Goal: Task Accomplishment & Management: Use online tool/utility

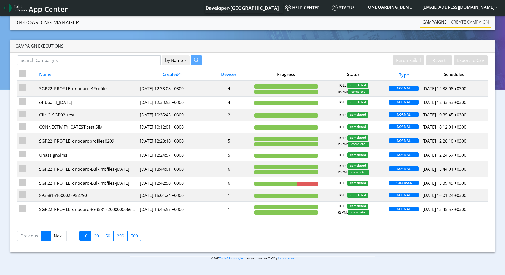
click at [459, 21] on link "Create campaign" at bounding box center [470, 22] width 42 height 11
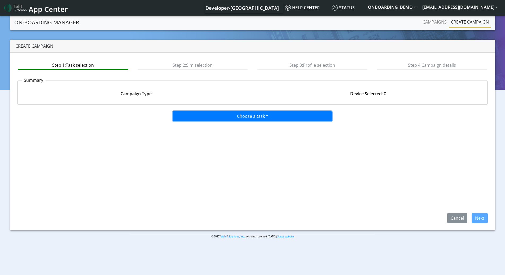
click at [218, 120] on button "Choose a task" at bounding box center [252, 116] width 159 height 10
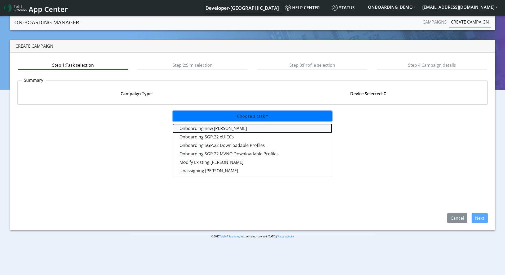
click at [209, 129] on tasktoes-dropdown "Onboarding new SIMs" at bounding box center [252, 128] width 159 height 8
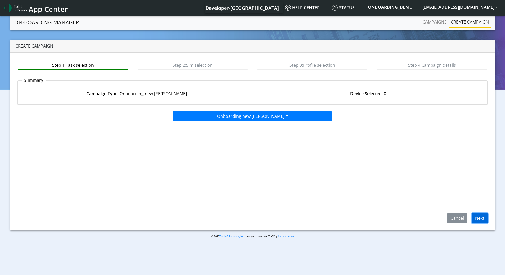
click at [481, 220] on button "Next" at bounding box center [480, 218] width 16 height 10
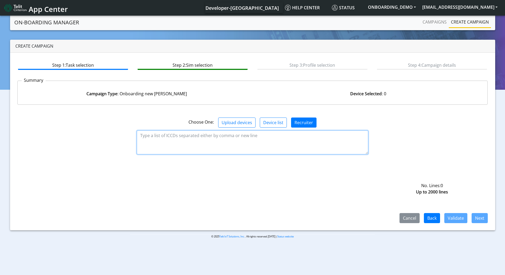
click at [211, 136] on textarea at bounding box center [252, 143] width 231 height 24
paste textarea "89358151000011773697"
type textarea "89358151000011773697"
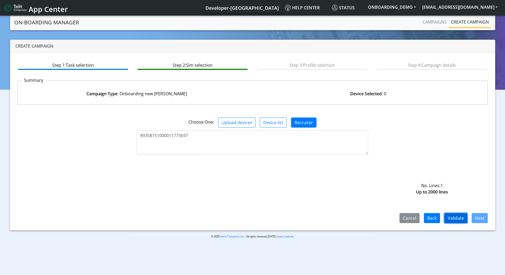
click at [459, 223] on button "Validate" at bounding box center [455, 218] width 23 height 10
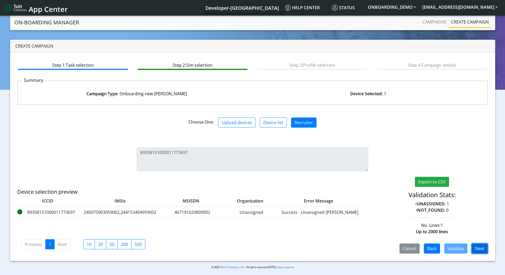
click at [478, 249] on button "Next" at bounding box center [480, 249] width 16 height 10
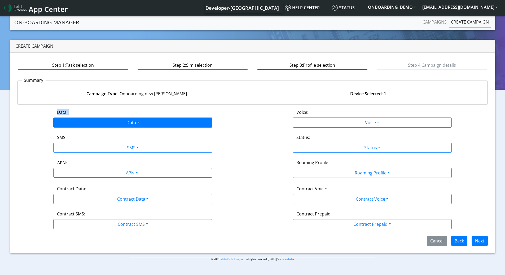
click at [135, 119] on div "Data: Data Disabled Enabled" at bounding box center [132, 118] width 239 height 19
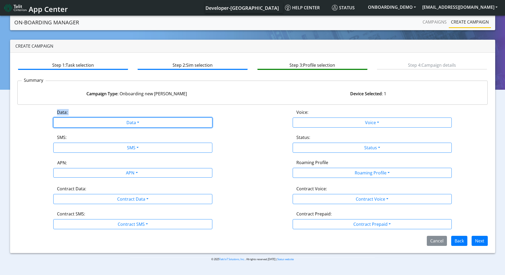
drag, startPoint x: 105, startPoint y: 122, endPoint x: 100, endPoint y: 131, distance: 11.0
click at [105, 122] on button "Data" at bounding box center [132, 123] width 159 height 10
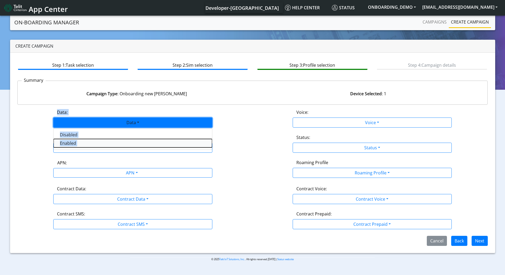
click at [72, 144] on button "Enabled" at bounding box center [133, 143] width 159 height 8
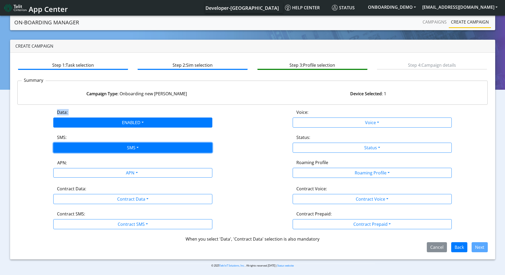
click at [98, 148] on button "SMS" at bounding box center [132, 148] width 159 height 10
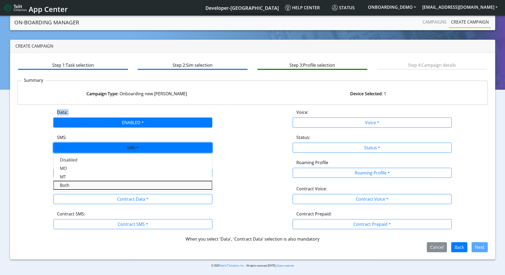
click at [79, 186] on button "Both" at bounding box center [133, 185] width 159 height 8
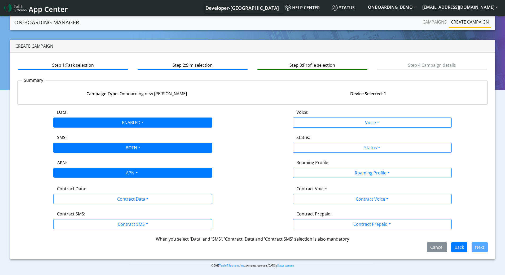
click at [127, 174] on div "APN" at bounding box center [131, 174] width 168 height 10
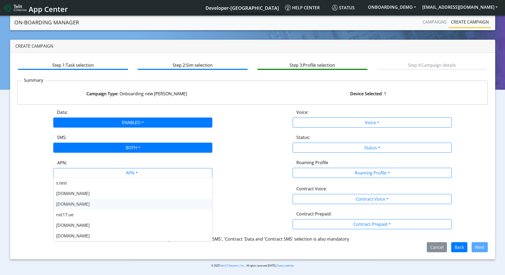
click at [99, 206] on div "nxtesim1.net" at bounding box center [133, 204] width 159 height 11
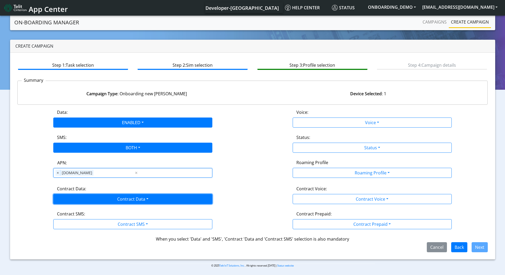
click at [155, 200] on button "Contract Data" at bounding box center [132, 199] width 159 height 10
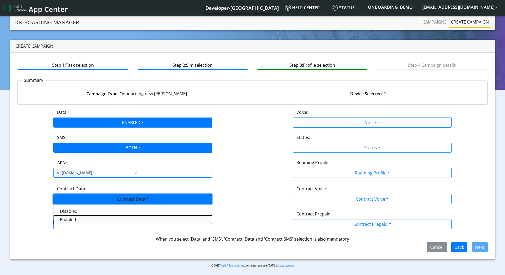
click at [82, 221] on Dataenabled-dropdown "Enabled" at bounding box center [133, 220] width 159 height 8
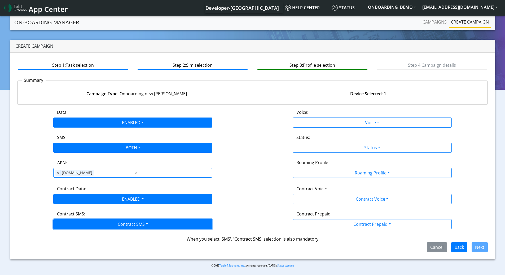
click at [118, 220] on button "Contract SMS" at bounding box center [132, 224] width 159 height 10
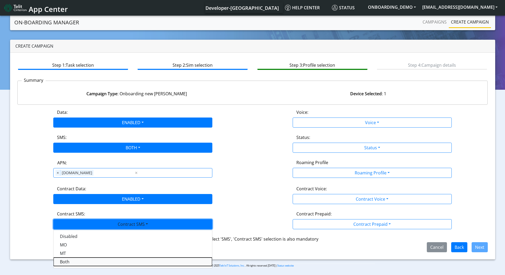
click at [91, 263] on SMSboth-dropdown "Both" at bounding box center [133, 262] width 159 height 8
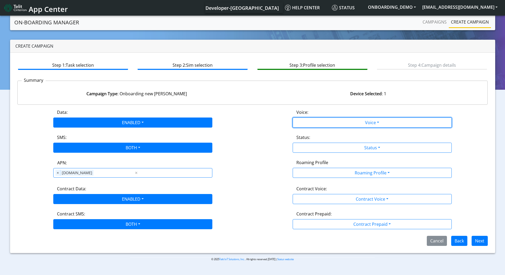
drag, startPoint x: 334, startPoint y: 122, endPoint x: 317, endPoint y: 139, distance: 23.6
click at [333, 122] on button "Voice" at bounding box center [372, 123] width 159 height 10
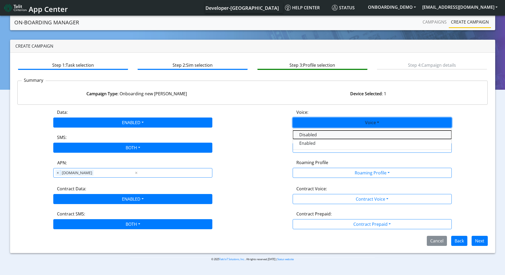
click at [310, 137] on button "Disabled" at bounding box center [372, 135] width 159 height 8
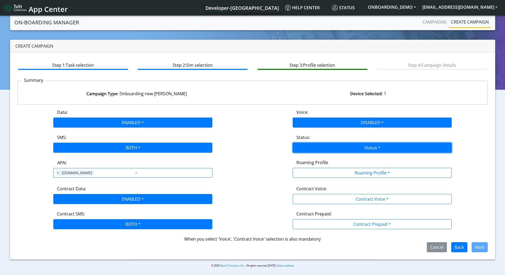
click at [312, 147] on button "Status" at bounding box center [372, 148] width 159 height 10
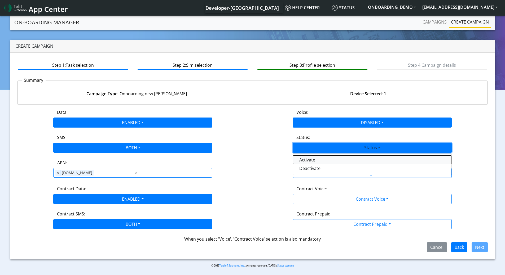
click at [310, 162] on button "Activate" at bounding box center [372, 160] width 159 height 8
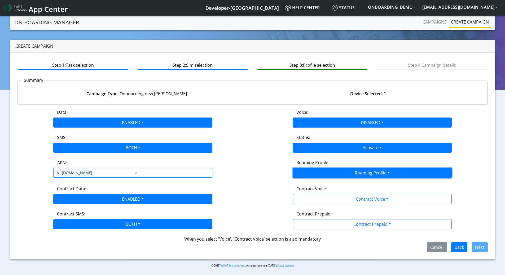
click at [316, 172] on button "Roaming Profile" at bounding box center [372, 173] width 159 height 10
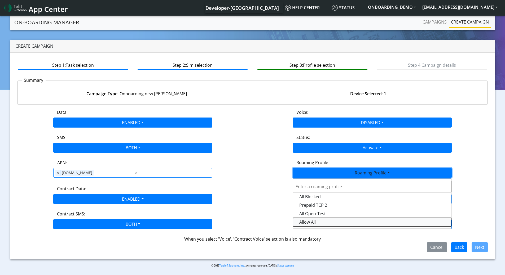
drag, startPoint x: 317, startPoint y: 222, endPoint x: 329, endPoint y: 186, distance: 38.6
click at [329, 186] on div "All Blocked Prepaid TCP 2 All Open-Test Allow All" at bounding box center [372, 204] width 159 height 50
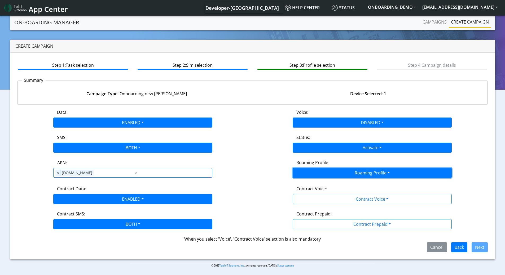
click at [333, 170] on button "Roaming Profile" at bounding box center [372, 173] width 159 height 10
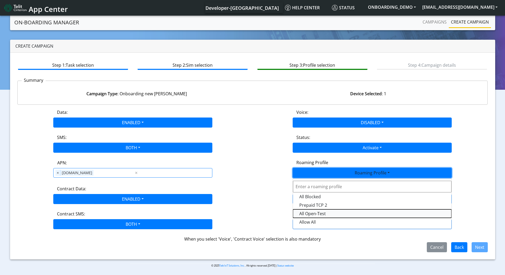
click at [314, 214] on Profile-dropdown "All Open-Test" at bounding box center [372, 214] width 159 height 8
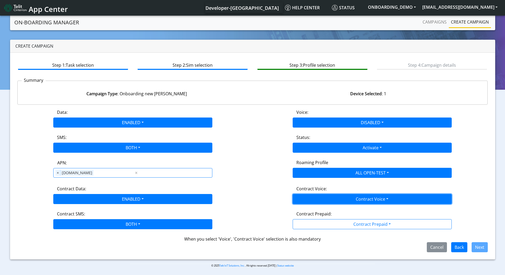
click at [326, 202] on button "Contract Voice" at bounding box center [372, 199] width 159 height 10
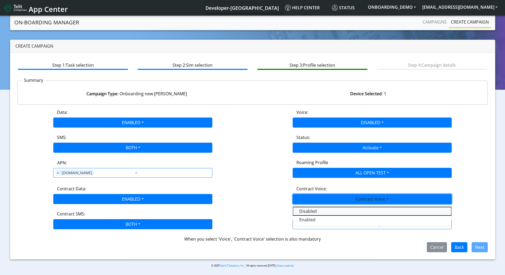
click at [311, 212] on Voicedisabled-dropdown "Disabled" at bounding box center [372, 211] width 159 height 8
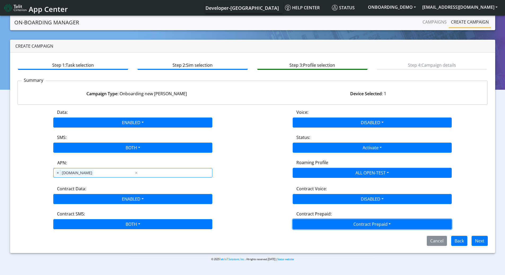
click at [316, 222] on button "Contract Prepaid" at bounding box center [372, 224] width 159 height 10
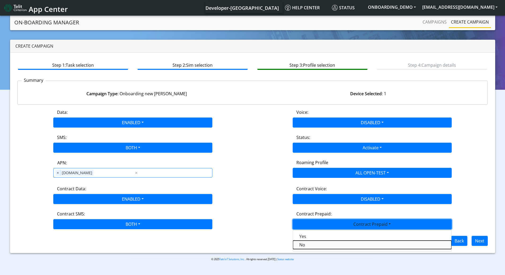
click at [303, 245] on Prepaidnotprepaid-dropdown "No" at bounding box center [372, 245] width 159 height 8
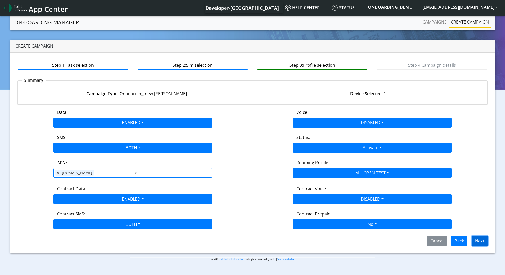
click at [478, 240] on button "Next" at bounding box center [480, 241] width 16 height 10
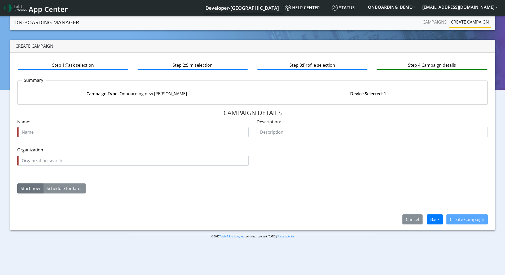
click at [86, 134] on input "text" at bounding box center [132, 132] width 231 height 10
type input "89358151000011773697_ATT_TLT"
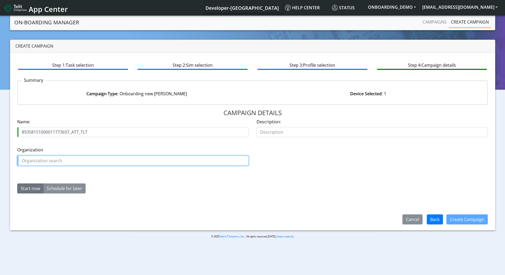
click at [76, 157] on input "text" at bounding box center [132, 161] width 231 height 10
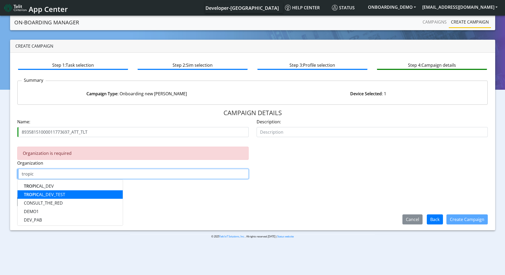
click at [54, 194] on ngb-highlight "TROPIC AL_DEV_TEST" at bounding box center [44, 195] width 41 height 6
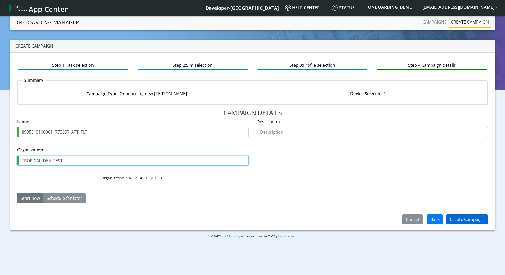
type input "TROPICAL_DEV_TEST"
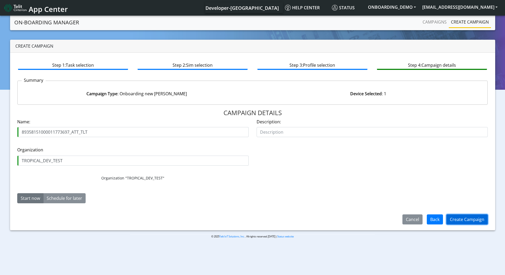
click at [479, 221] on button "Create Campaign" at bounding box center [466, 220] width 41 height 10
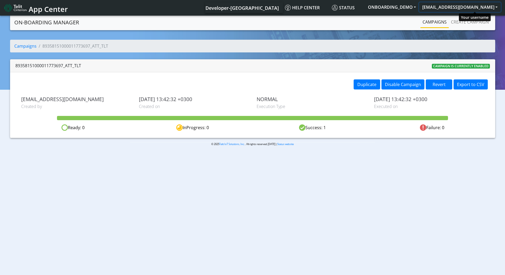
click at [472, 10] on button "[EMAIL_ADDRESS][DOMAIN_NAME]" at bounding box center [460, 7] width 82 height 10
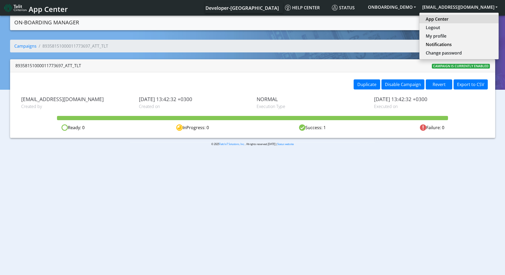
click at [456, 21] on link "App Center" at bounding box center [459, 19] width 67 height 6
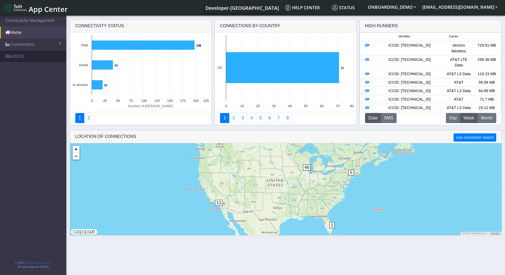
click at [18, 55] on link "eUICCs" at bounding box center [33, 57] width 66 height 12
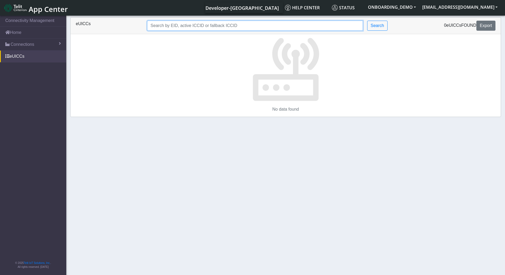
click at [203, 28] on input "Search..." at bounding box center [255, 26] width 216 height 10
paste input "89358151000011773697"
type input "89358151000011773697"
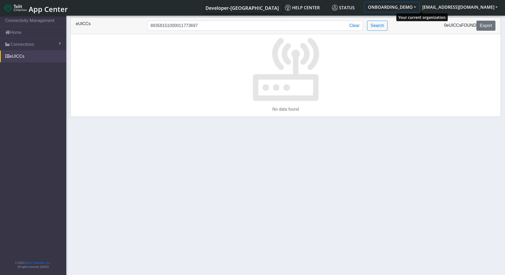
click at [419, 7] on button "ONBOARDING_DEMO" at bounding box center [392, 7] width 54 height 10
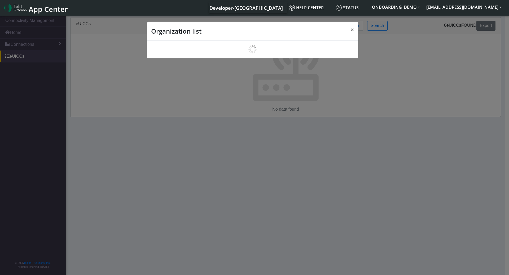
scroll to position [2, 0]
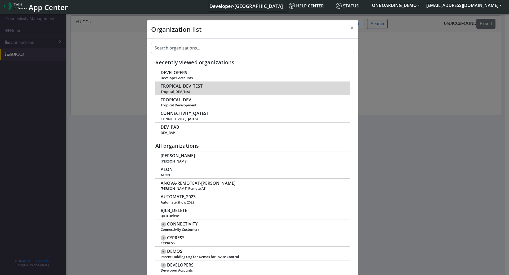
click at [192, 89] on span "TROPICAL_DEV_TEST" at bounding box center [182, 86] width 42 height 5
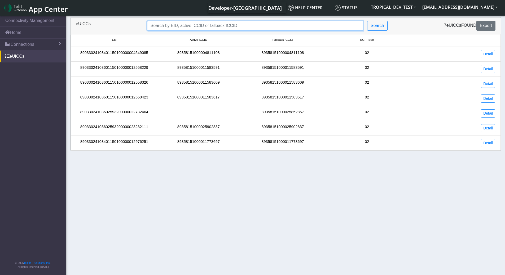
click at [207, 25] on input "Search..." at bounding box center [255, 26] width 216 height 10
paste input "89358151000011773697"
type input "89358151000011773697"
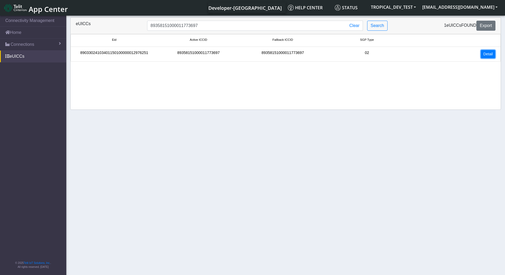
click at [485, 54] on link "Detail" at bounding box center [488, 54] width 14 height 8
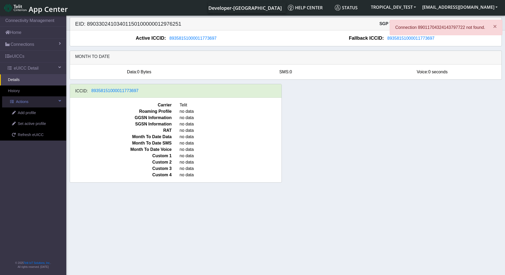
click at [34, 102] on link "Actions" at bounding box center [34, 101] width 64 height 11
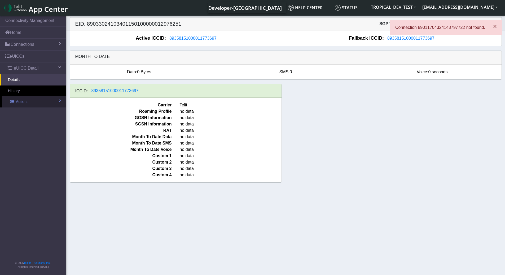
click at [41, 99] on link "Actions" at bounding box center [34, 101] width 64 height 11
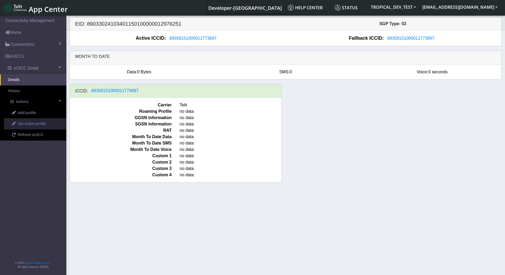
click at [40, 126] on span "Set active profile" at bounding box center [32, 124] width 28 height 6
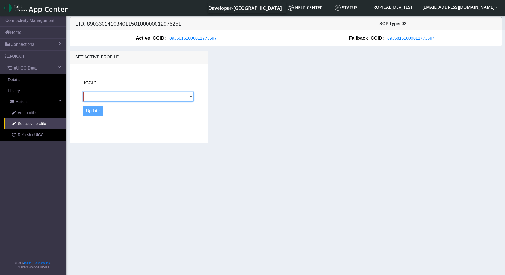
click at [110, 99] on select "89011704324143797722" at bounding box center [138, 97] width 111 height 10
select select "89011704324143797722"
click at [83, 92] on select "89011704324143797722" at bounding box center [138, 97] width 111 height 10
click at [98, 112] on button "Update" at bounding box center [93, 111] width 21 height 10
